Goal: Entertainment & Leisure: Consume media (video, audio)

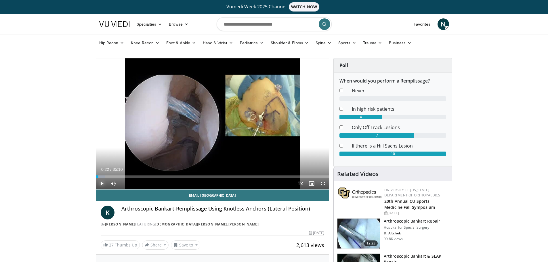
click at [99, 181] on span "Video Player" at bounding box center [101, 183] width 11 height 11
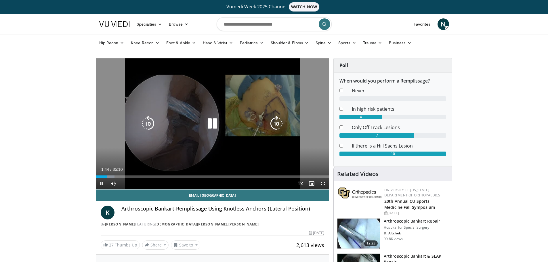
click at [204, 133] on div "10 seconds Tap to unmute" at bounding box center [212, 123] width 233 height 131
click at [210, 122] on icon "Video Player" at bounding box center [212, 124] width 16 height 16
click at [210, 125] on icon "Video Player" at bounding box center [212, 124] width 16 height 16
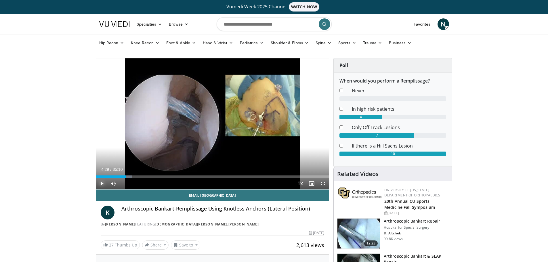
click at [100, 183] on span "Video Player" at bounding box center [101, 183] width 11 height 11
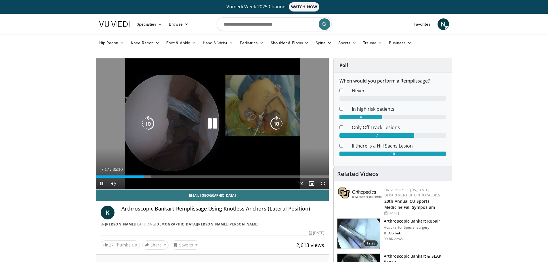
click at [211, 124] on icon "Video Player" at bounding box center [212, 124] width 16 height 16
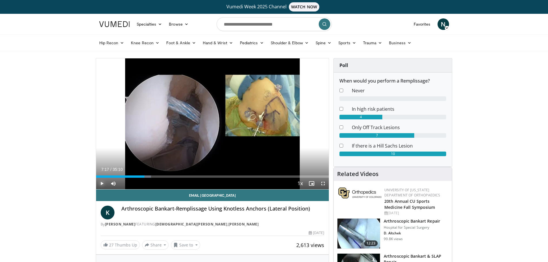
click at [101, 181] on span "Video Player" at bounding box center [101, 183] width 11 height 11
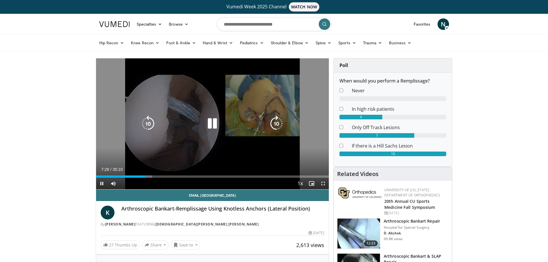
click at [212, 124] on icon "Video Player" at bounding box center [212, 124] width 16 height 16
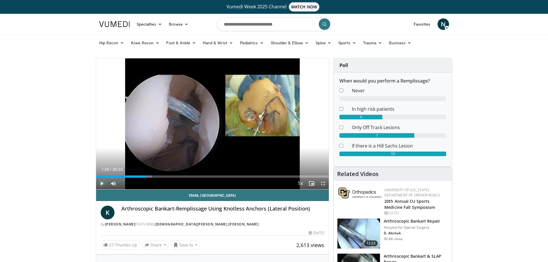
click at [101, 183] on span "Video Player" at bounding box center [101, 183] width 11 height 11
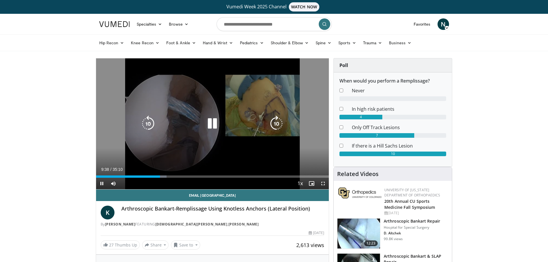
click at [213, 125] on icon "Video Player" at bounding box center [212, 124] width 16 height 16
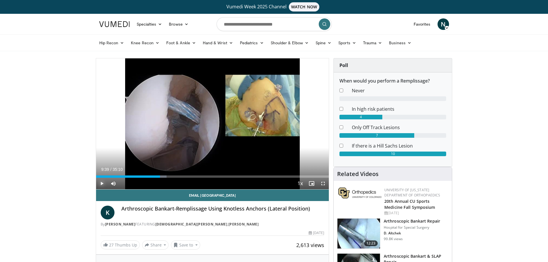
click at [102, 181] on span "Video Player" at bounding box center [101, 183] width 11 height 11
click at [101, 185] on span "Video Player" at bounding box center [101, 183] width 11 height 11
click at [101, 183] on span "Video Player" at bounding box center [101, 183] width 11 height 11
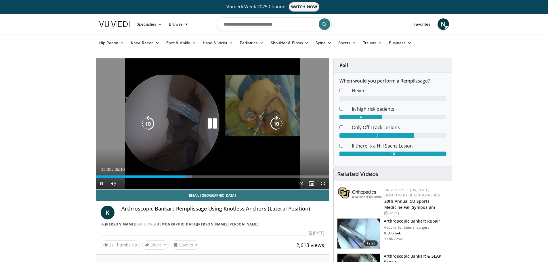
click at [209, 124] on icon "Video Player" at bounding box center [212, 124] width 16 height 16
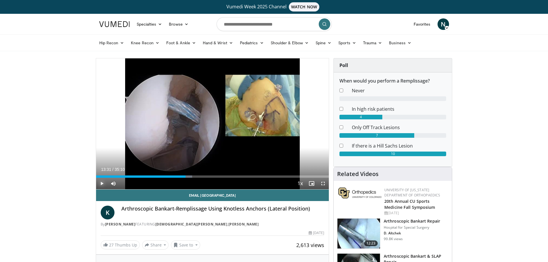
click at [101, 185] on span "Video Player" at bounding box center [101, 183] width 11 height 11
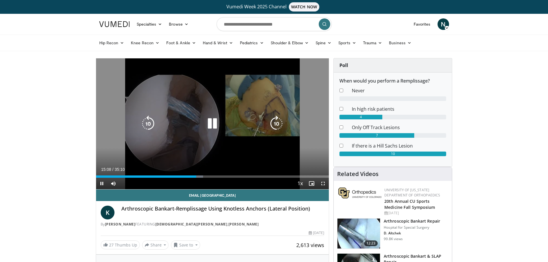
click at [215, 122] on icon "Video Player" at bounding box center [212, 124] width 16 height 16
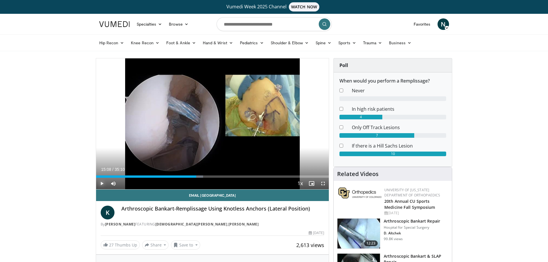
click at [99, 184] on span "Video Player" at bounding box center [101, 183] width 11 height 11
click at [101, 184] on span "Video Player" at bounding box center [101, 183] width 11 height 11
click at [101, 182] on span "Video Player" at bounding box center [101, 183] width 11 height 11
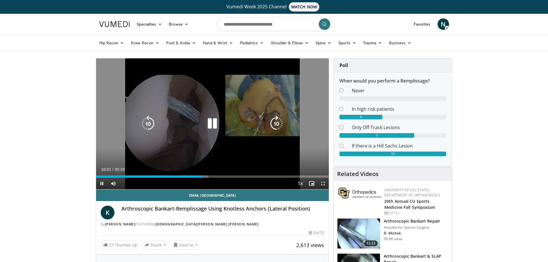
click at [211, 122] on icon "Video Player" at bounding box center [212, 124] width 16 height 16
click at [213, 122] on icon "Video Player" at bounding box center [212, 124] width 16 height 16
click at [223, 122] on div "Video Player" at bounding box center [212, 123] width 140 height 11
click at [210, 122] on icon "Video Player" at bounding box center [212, 124] width 16 height 16
click at [212, 122] on icon "Video Player" at bounding box center [212, 124] width 16 height 16
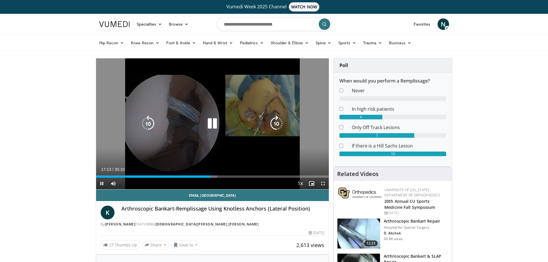
click at [213, 121] on icon "Video Player" at bounding box center [212, 124] width 16 height 16
click at [212, 123] on icon "Video Player" at bounding box center [212, 124] width 16 height 16
click at [210, 122] on icon "Video Player" at bounding box center [212, 124] width 16 height 16
click at [210, 121] on icon "Video Player" at bounding box center [212, 124] width 16 height 16
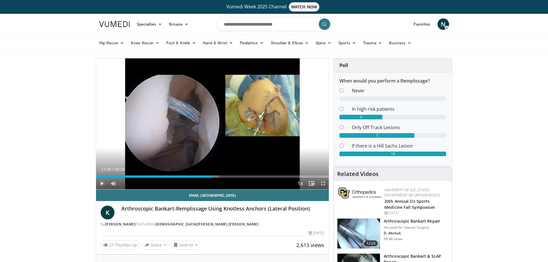
click at [102, 182] on span "Video Player" at bounding box center [101, 183] width 11 height 11
click at [102, 183] on span "Video Player" at bounding box center [101, 183] width 11 height 11
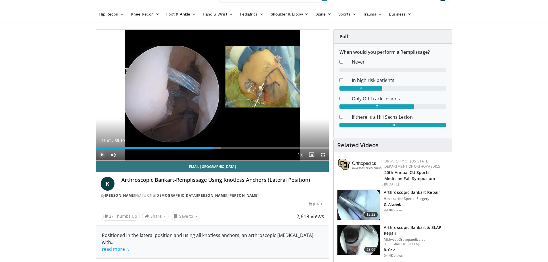
scroll to position [57, 0]
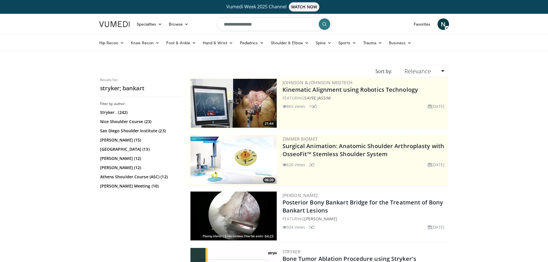
scroll to position [345, 0]
